Goal: Transaction & Acquisition: Subscribe to service/newsletter

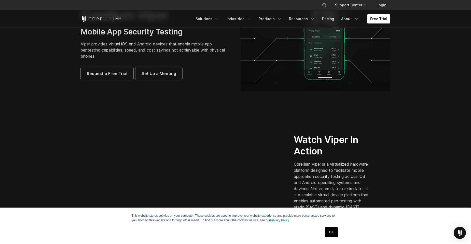
scroll to position [102, 0]
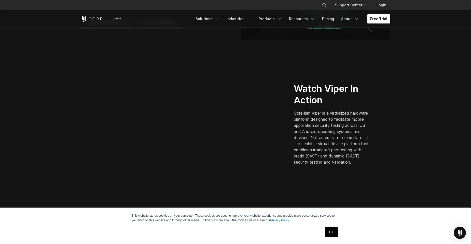
click at [331, 233] on link "OK" at bounding box center [331, 232] width 13 height 10
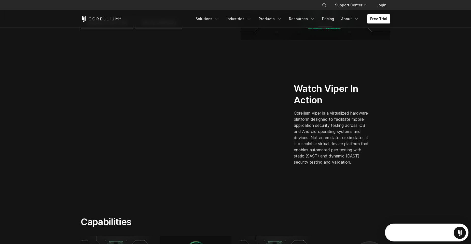
scroll to position [0, 0]
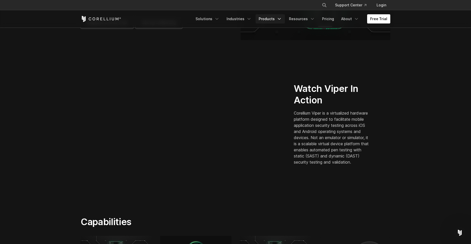
click at [273, 23] on link "Products" at bounding box center [270, 18] width 29 height 9
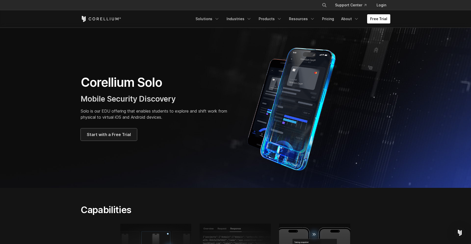
click at [99, 133] on span "Start with a Free Trial" at bounding box center [109, 134] width 44 height 6
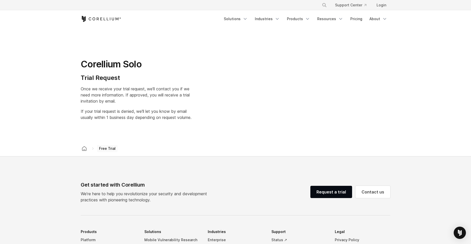
select select "**"
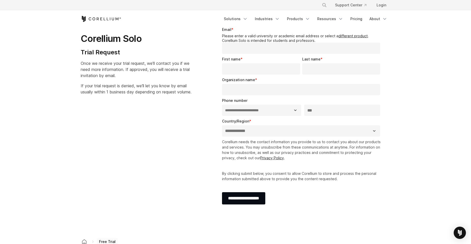
scroll to position [51, 0]
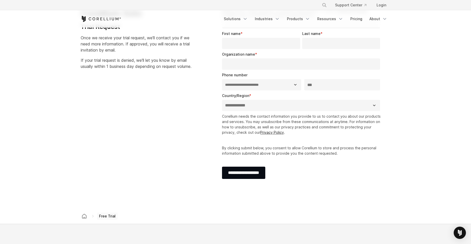
click at [238, 66] on input "Organization name *" at bounding box center [301, 63] width 158 height 11
